Goal: Navigation & Orientation: Find specific page/section

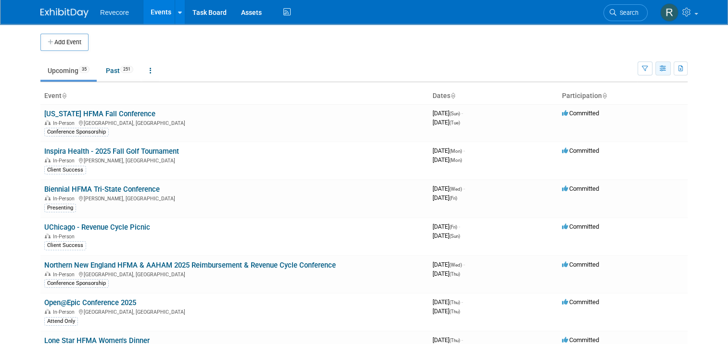
click at [669, 74] on button "button" at bounding box center [662, 69] width 15 height 14
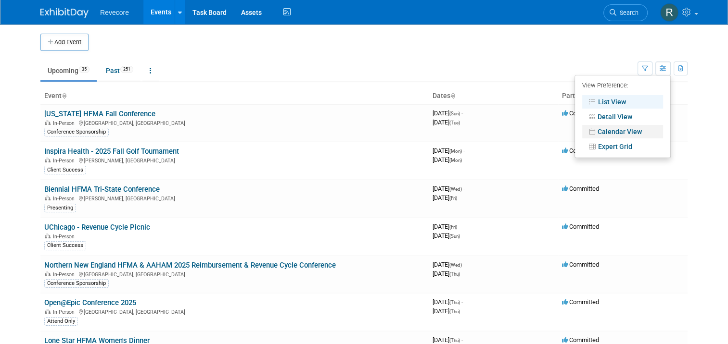
click at [629, 133] on link "Calendar View" at bounding box center [622, 131] width 81 height 13
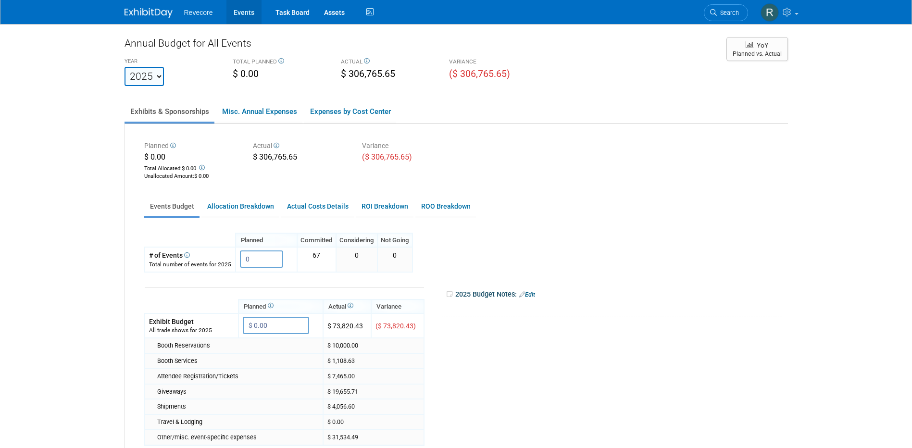
click at [237, 13] on link "Events" at bounding box center [244, 12] width 35 height 24
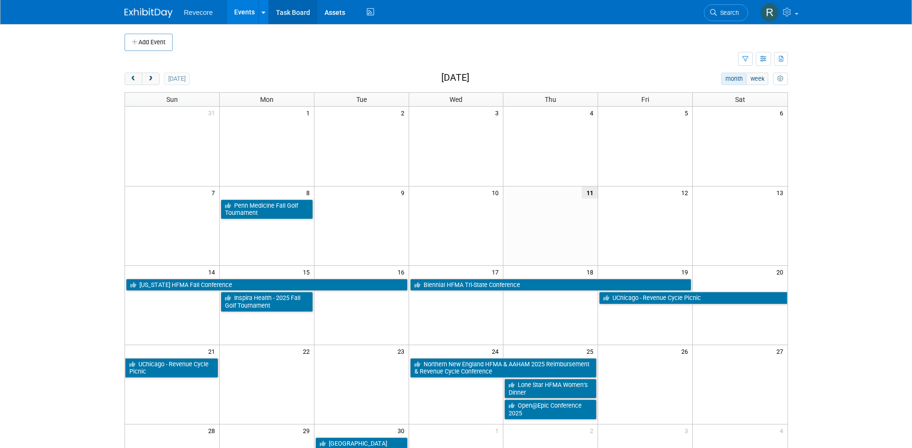
drag, startPoint x: 255, startPoint y: 13, endPoint x: 273, endPoint y: 5, distance: 19.4
click at [255, 13] on link "Events" at bounding box center [244, 12] width 35 height 24
